Goal: Task Accomplishment & Management: Manage account settings

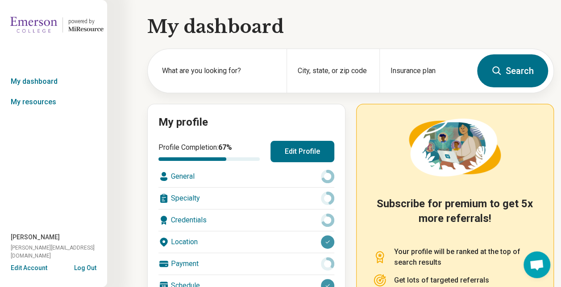
drag, startPoint x: 481, startPoint y: 0, endPoint x: 522, endPoint y: 21, distance: 46.1
click at [522, 21] on h1 "My dashboard" at bounding box center [350, 26] width 407 height 25
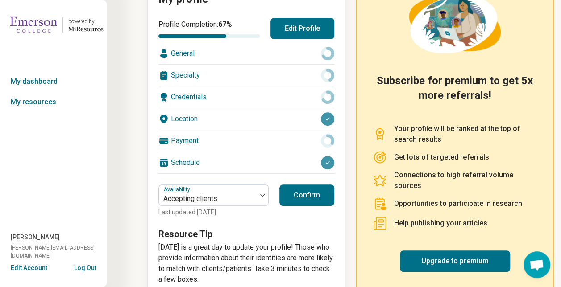
scroll to position [125, 0]
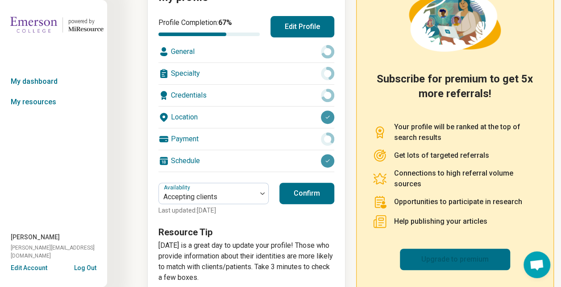
click at [458, 249] on link "Upgrade to premium" at bounding box center [455, 259] width 110 height 21
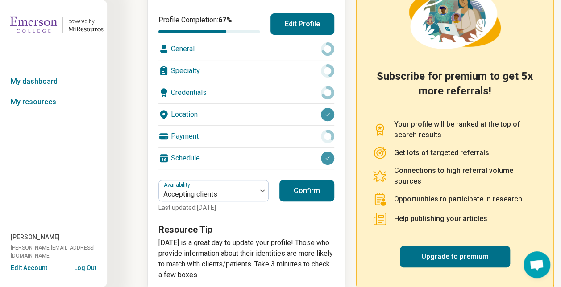
scroll to position [143, 0]
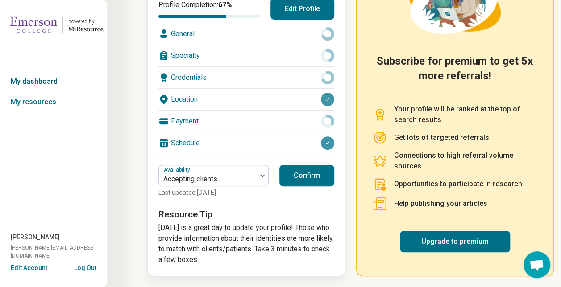
click at [42, 81] on link "My dashboard" at bounding box center [53, 81] width 107 height 21
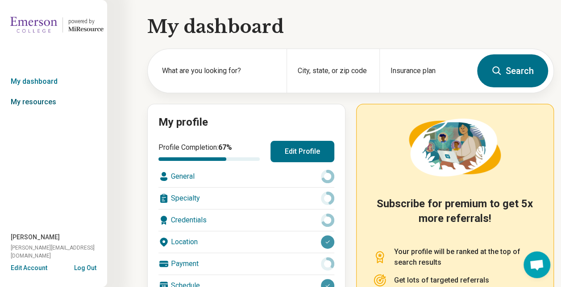
click at [37, 103] on link "My resources" at bounding box center [53, 102] width 107 height 21
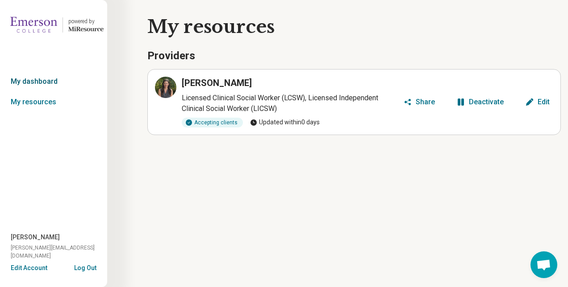
click at [36, 83] on link "My dashboard" at bounding box center [53, 81] width 107 height 21
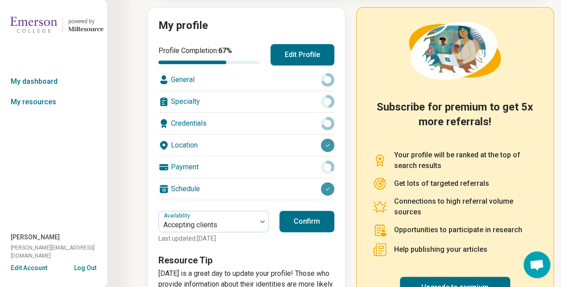
scroll to position [143, 0]
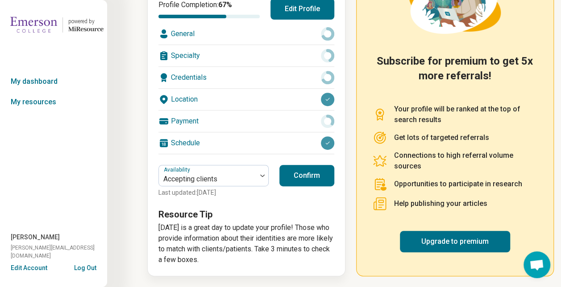
click at [407, 204] on p "Help publishing your articles" at bounding box center [440, 204] width 93 height 11
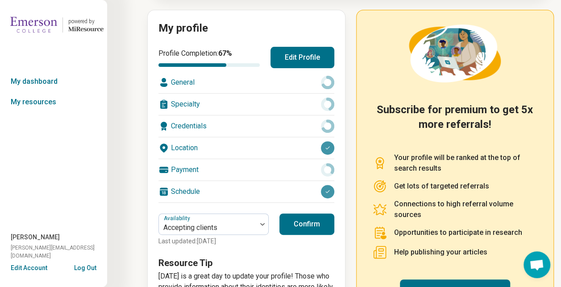
scroll to position [89, 0]
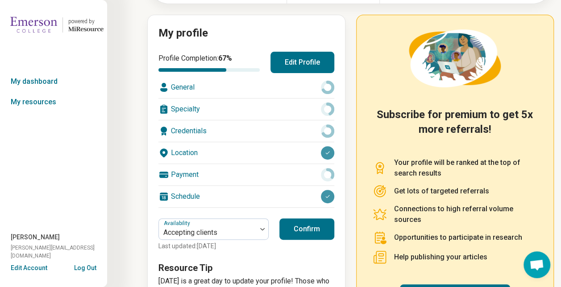
click at [307, 62] on button "Edit Profile" at bounding box center [302, 62] width 64 height 21
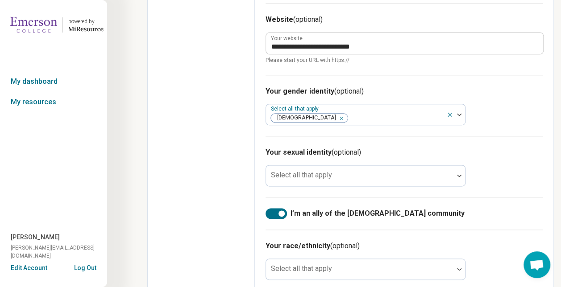
scroll to position [495, 0]
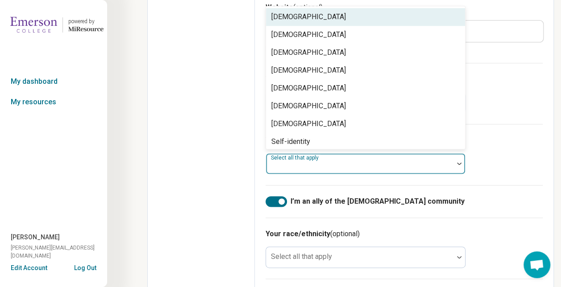
click at [357, 162] on div at bounding box center [360, 167] width 180 height 12
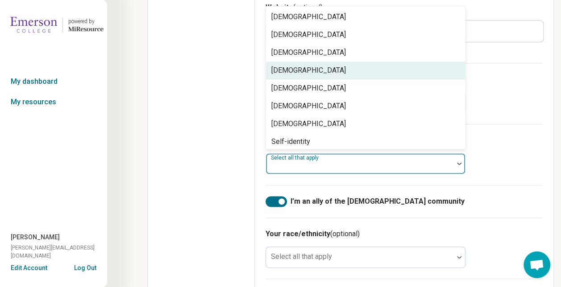
click at [340, 71] on div "Heterosexual" at bounding box center [365, 71] width 199 height 18
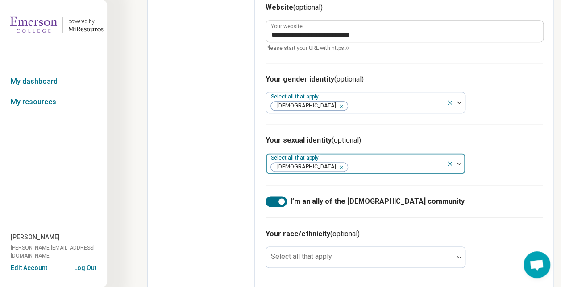
click at [448, 162] on icon at bounding box center [450, 164] width 4 height 4
type textarea "*"
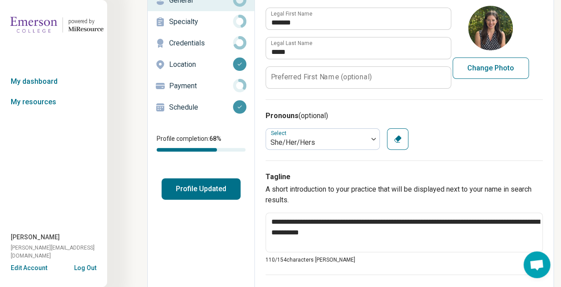
scroll to position [0, 0]
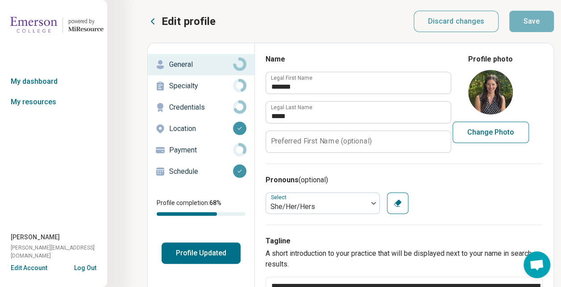
click at [191, 85] on p "Specialty" at bounding box center [201, 86] width 64 height 11
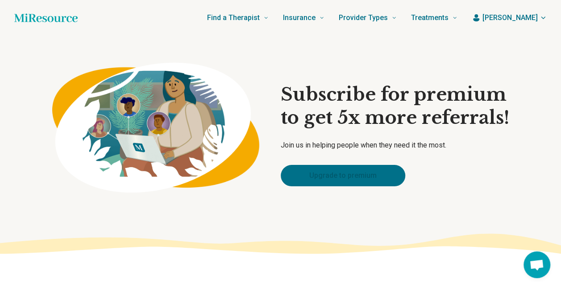
click at [333, 186] on link "Upgrade to premium" at bounding box center [343, 175] width 125 height 21
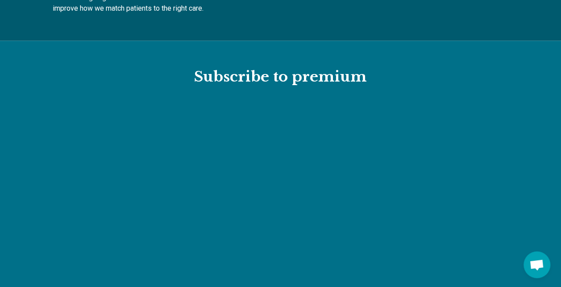
scroll to position [941, 0]
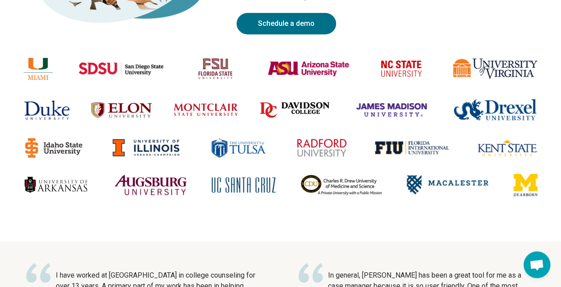
scroll to position [177, 0]
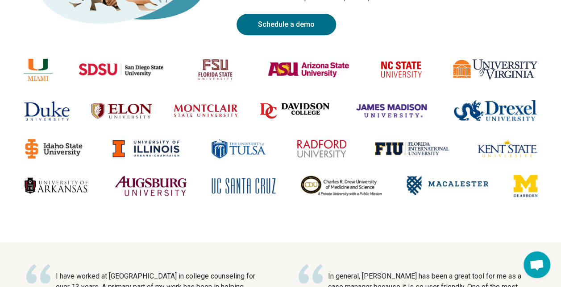
click at [293, 122] on div at bounding box center [281, 125] width 514 height 143
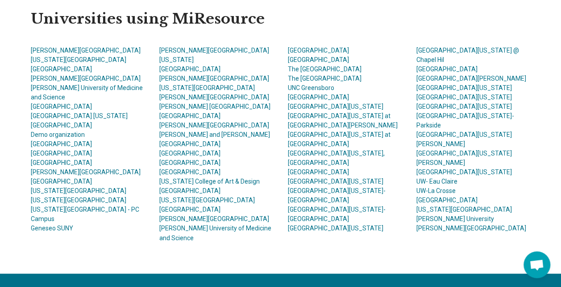
scroll to position [611, 0]
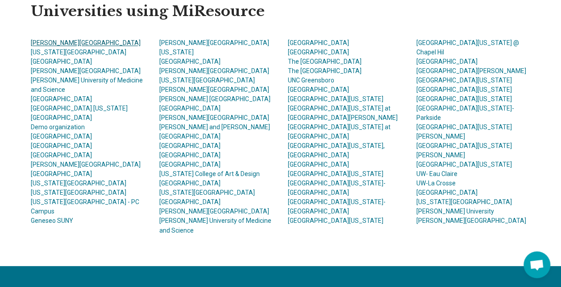
click at [68, 44] on link "Adams State University" at bounding box center [86, 42] width 110 height 7
click at [210, 162] on link "Marymount University" at bounding box center [189, 164] width 61 height 7
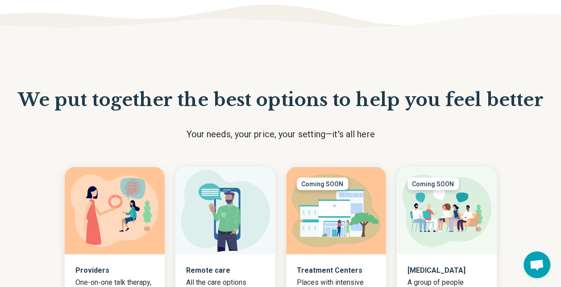
scroll to position [735, 0]
